Goal: Task Accomplishment & Management: Complete application form

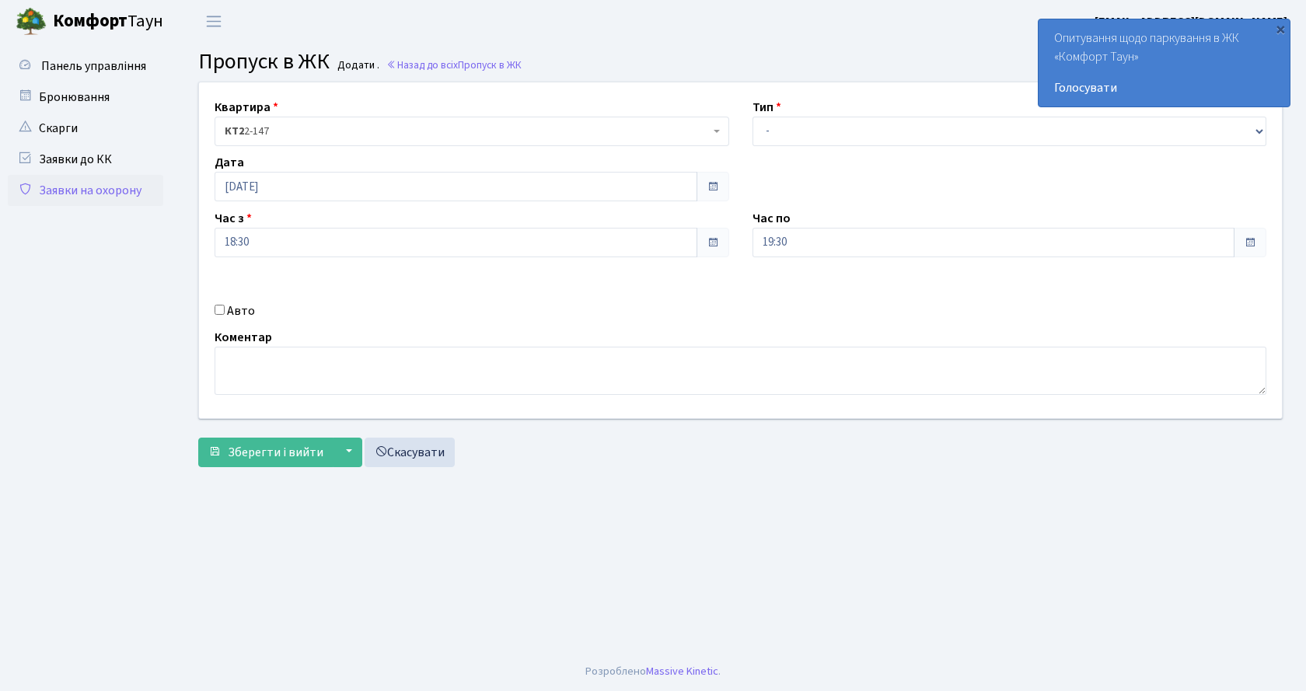
click at [861, 146] on div "Квартира <b>КТ2</b>&nbsp;&nbsp;&nbsp;2-147 КТ2 2-147 Тип - Доставка Таксі Гості…" at bounding box center [740, 250] width 1106 height 336
drag, startPoint x: 843, startPoint y: 131, endPoint x: 821, endPoint y: 143, distance: 25.7
click at [843, 131] on select "- Доставка Таксі Гості Сервіс" at bounding box center [1009, 132] width 514 height 30
select select "1"
click at [752, 117] on select "- Доставка Таксі Гості Сервіс" at bounding box center [1009, 132] width 514 height 30
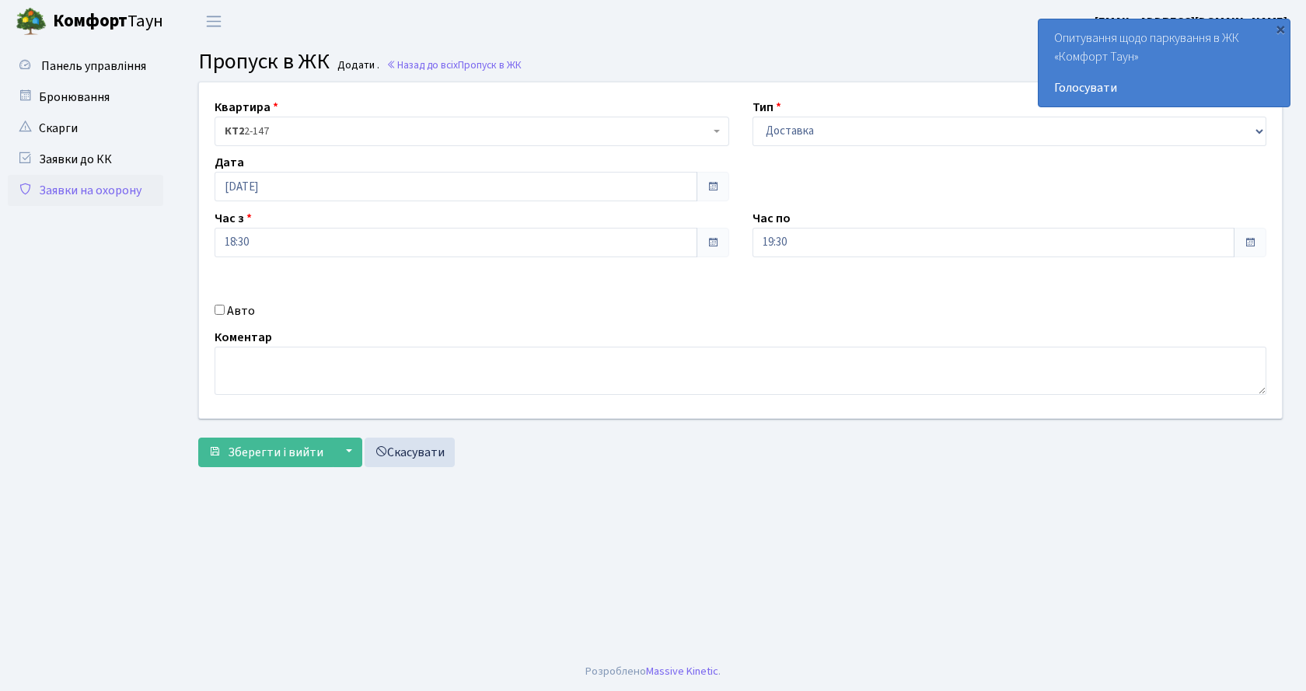
click at [218, 306] on input "Авто" at bounding box center [219, 310] width 10 height 10
checkbox input "true"
type input "АА6593КН"
click at [302, 455] on span "Зберегти і вийти" at bounding box center [276, 452] width 96 height 17
